Goal: Information Seeking & Learning: Learn about a topic

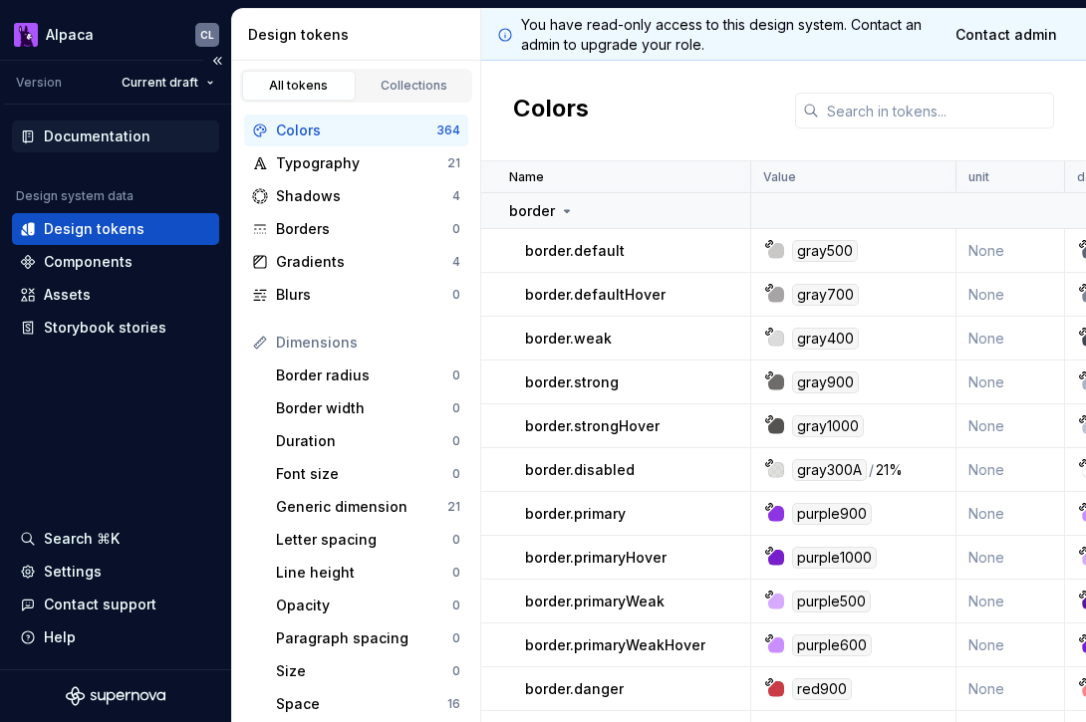
click at [133, 133] on div "Documentation" at bounding box center [97, 137] width 107 height 20
click at [126, 136] on div "Documentation" at bounding box center [97, 137] width 107 height 20
